Goal: Information Seeking & Learning: Learn about a topic

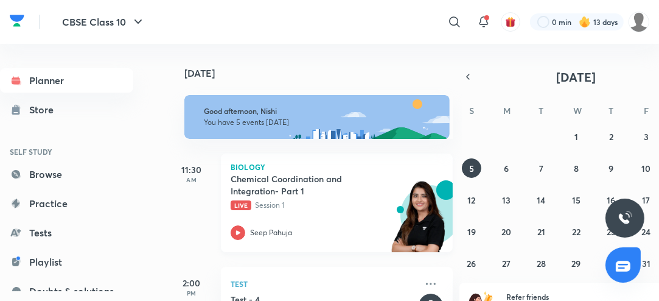
click at [240, 231] on icon at bounding box center [238, 232] width 15 height 15
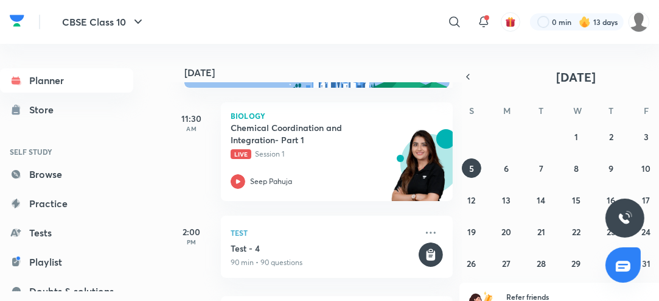
scroll to position [49, 0]
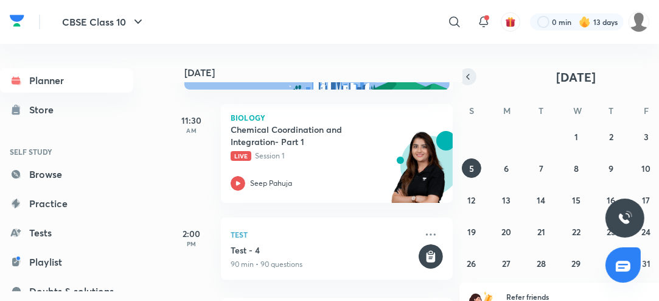
click at [470, 71] on icon "button" at bounding box center [468, 76] width 10 height 11
click at [469, 264] on abbr "28" at bounding box center [471, 263] width 9 height 12
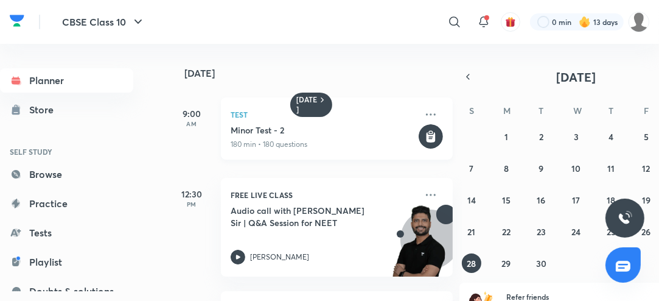
scroll to position [0, 0]
click at [370, 133] on h5 "Minor Test - 2" at bounding box center [324, 130] width 186 height 12
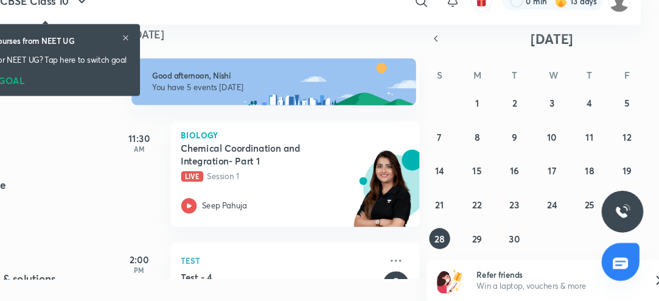
scroll to position [20, 34]
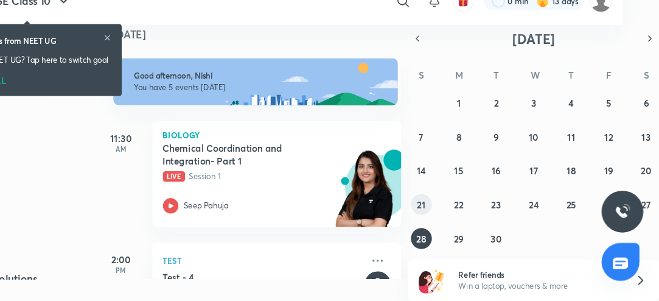
click at [440, 210] on abbr "21" at bounding box center [437, 212] width 8 height 12
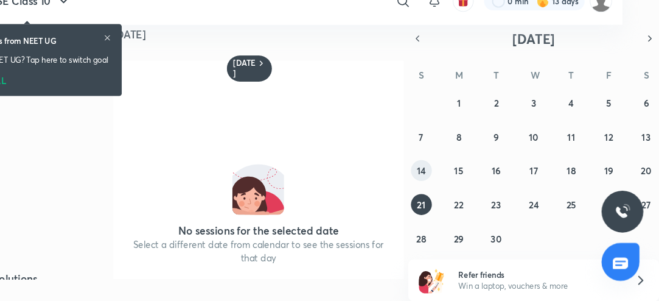
click at [438, 187] on button "14" at bounding box center [437, 179] width 19 height 19
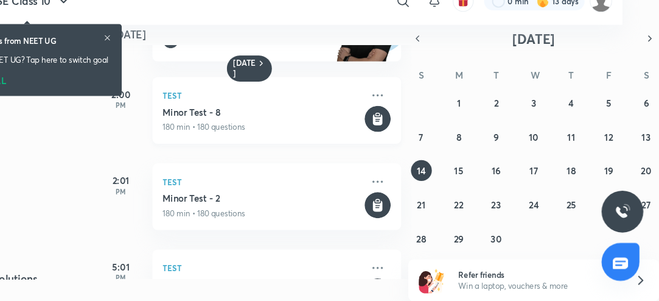
scroll to position [79, 0]
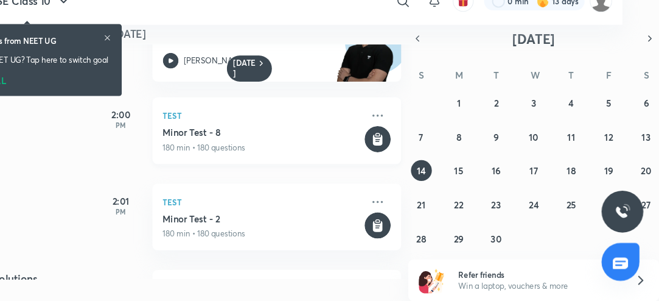
click at [345, 153] on p "180 min • 180 questions" at bounding box center [290, 158] width 186 height 11
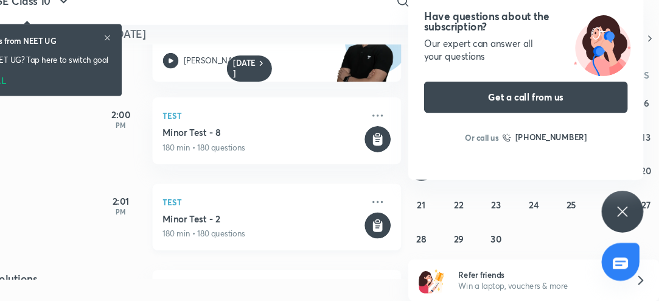
click at [355, 226] on h5 "Minor Test - 2" at bounding box center [290, 225] width 186 height 12
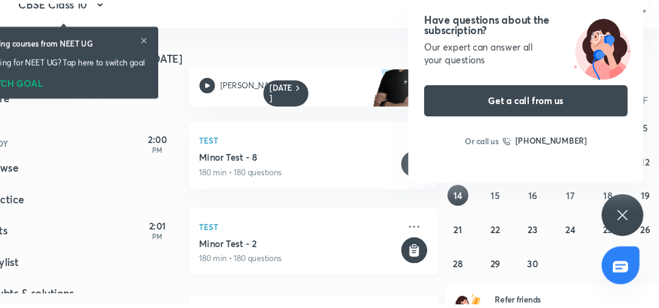
scroll to position [0, 0]
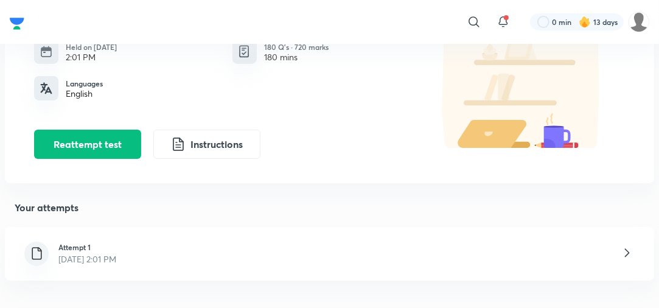
scroll to position [107, 0]
click at [205, 273] on div "Attempt 1 [DATE] 2:01 PM" at bounding box center [330, 254] width 650 height 54
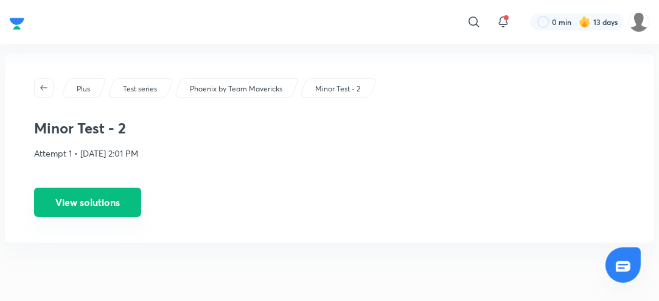
click at [113, 204] on button "View solutions" at bounding box center [87, 201] width 107 height 29
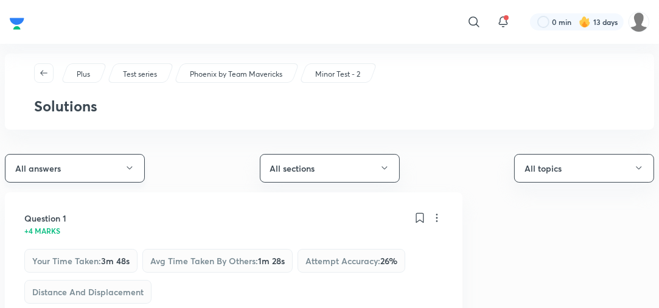
click at [134, 167] on icon "button" at bounding box center [130, 168] width 10 height 10
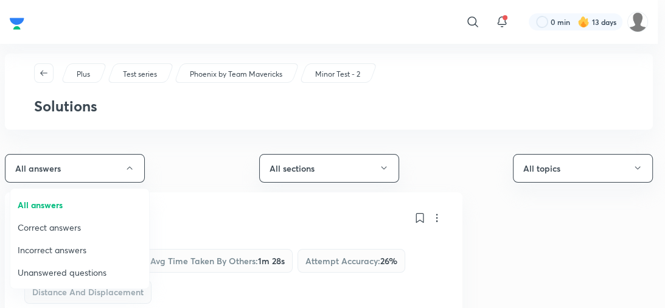
click at [86, 256] on li "Incorrect answers" at bounding box center [79, 250] width 139 height 23
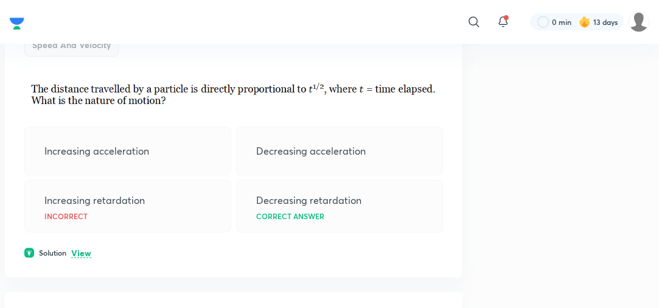
scroll to position [248, 0]
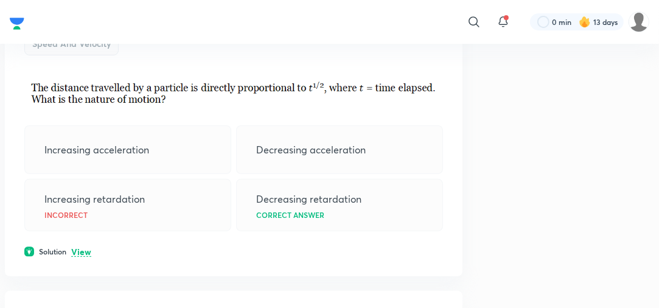
click at [83, 248] on p "View" at bounding box center [81, 252] width 20 height 9
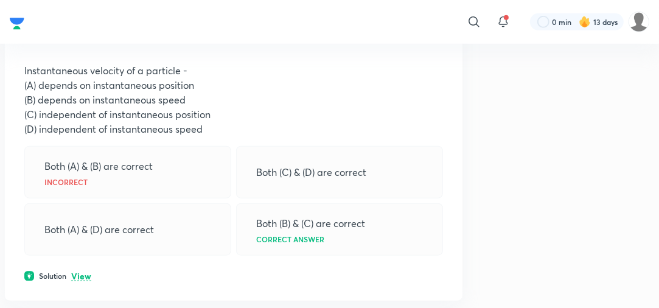
scroll to position [729, 0]
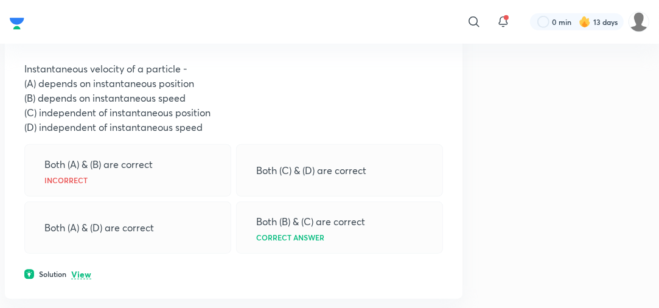
click at [84, 271] on p "View" at bounding box center [81, 274] width 20 height 9
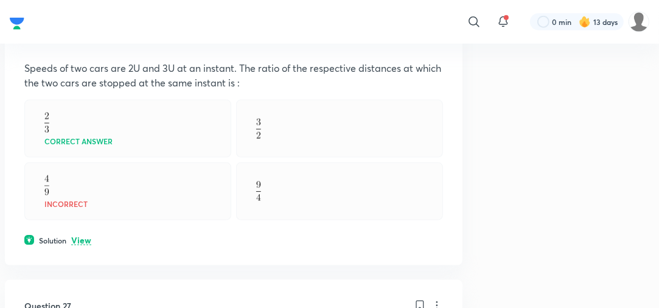
scroll to position [1205, 0]
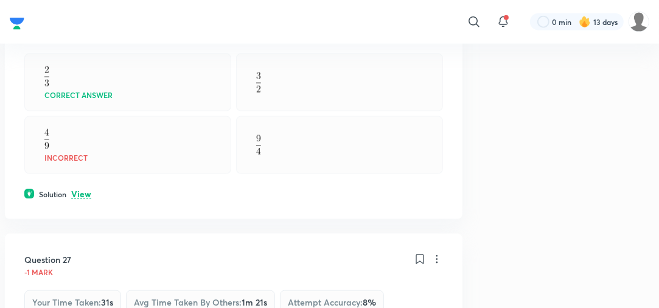
click at [80, 192] on p "View" at bounding box center [81, 194] width 20 height 9
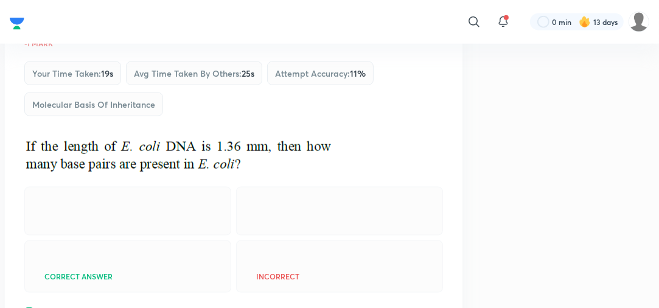
scroll to position [4426, 0]
click at [79, 300] on p "View" at bounding box center [81, 312] width 20 height 9
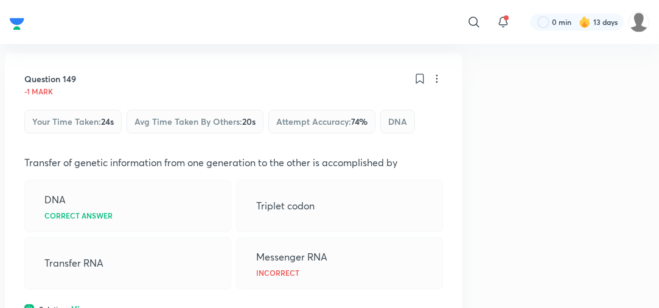
scroll to position [5421, 0]
click at [87, 300] on p "View" at bounding box center [81, 308] width 20 height 9
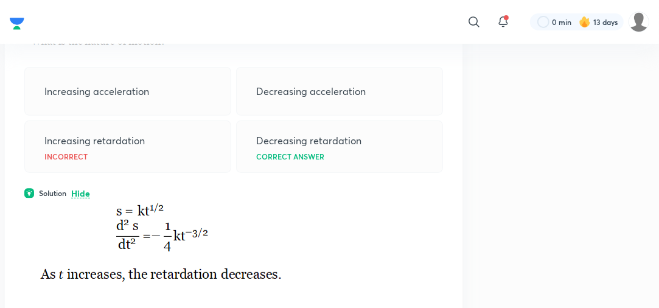
scroll to position [0, 0]
